Goal: Task Accomplishment & Management: Use online tool/utility

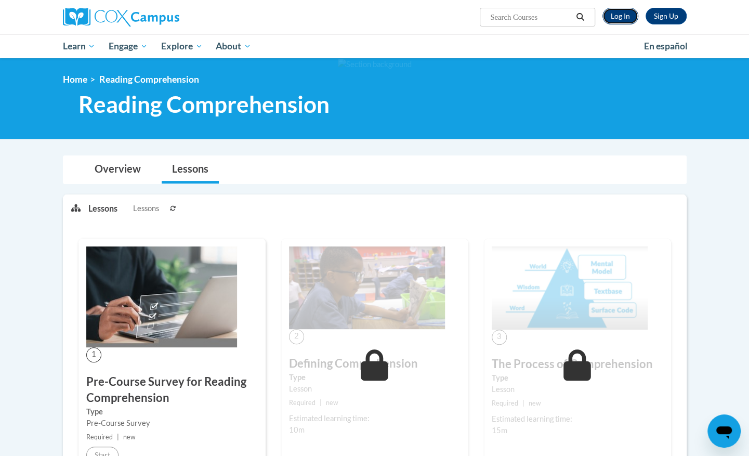
click at [616, 22] on link "Log In" at bounding box center [620, 16] width 36 height 17
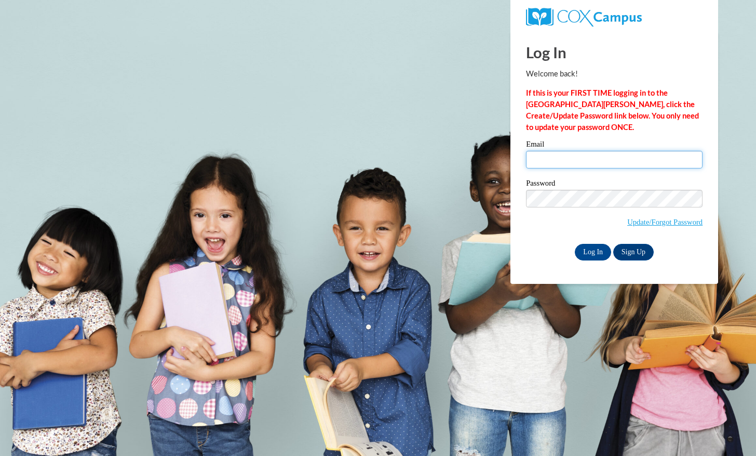
click at [595, 158] on input "Email" at bounding box center [614, 160] width 177 height 18
type input "chloelayne02@gmail.com"
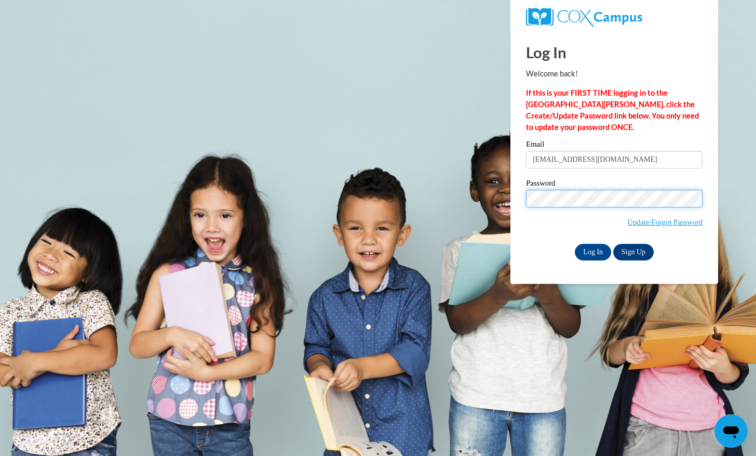
click at [575, 244] on input "Log In" at bounding box center [593, 252] width 36 height 17
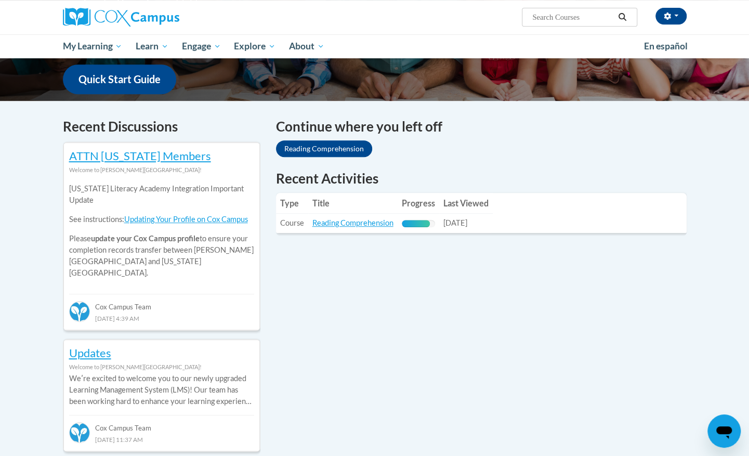
scroll to position [287, 0]
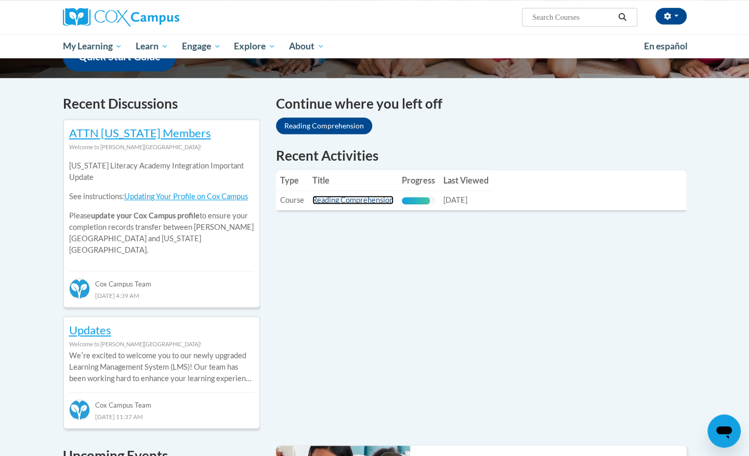
click at [382, 200] on link "Reading Comprehension" at bounding box center [352, 199] width 81 height 9
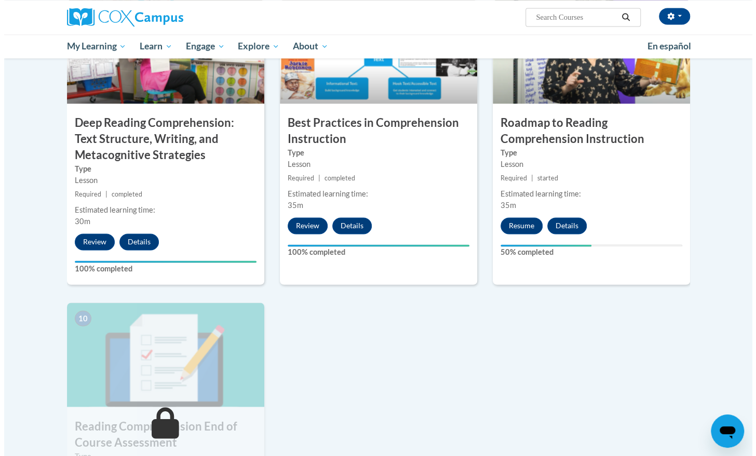
scroll to position [866, 0]
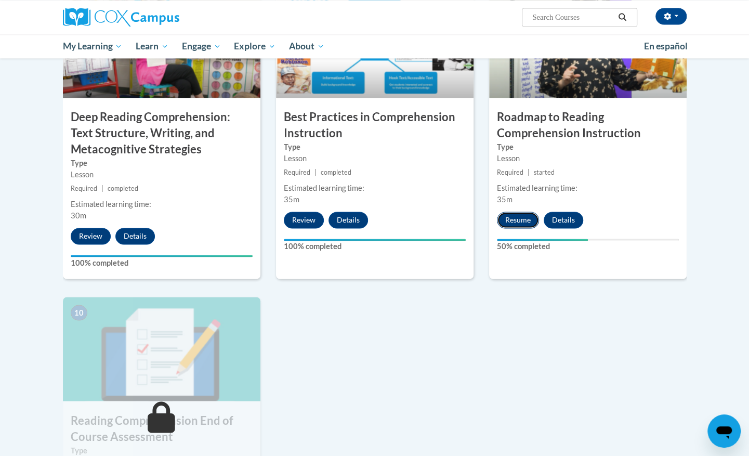
click at [522, 216] on button "Resume" at bounding box center [518, 219] width 42 height 17
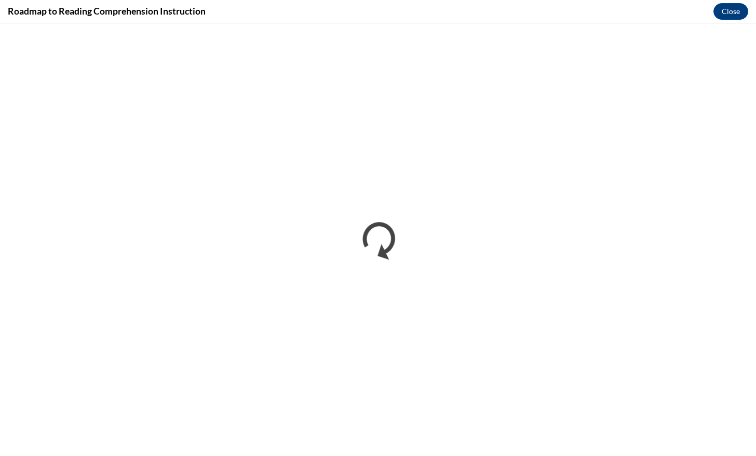
scroll to position [0, 0]
